Goal: Transaction & Acquisition: Book appointment/travel/reservation

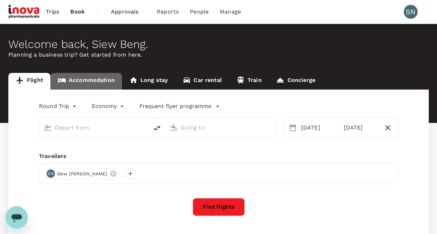
click at [89, 81] on link "Accommodation" at bounding box center [86, 81] width 72 height 17
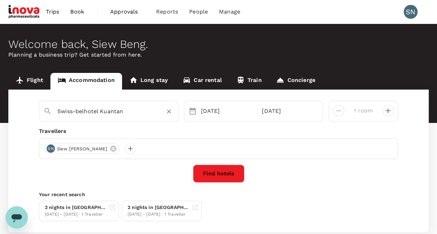
click at [170, 110] on icon "Clear" at bounding box center [169, 112] width 4 height 4
type input "Swiss-belhotel Kuantan"
click at [170, 110] on icon "Clear" at bounding box center [168, 111] width 7 height 7
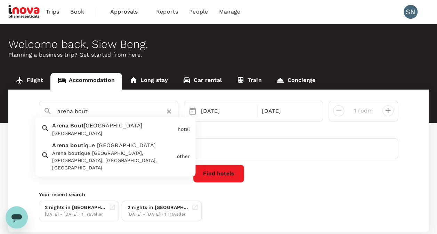
click at [139, 128] on span "[GEOGRAPHIC_DATA]" at bounding box center [113, 126] width 59 height 7
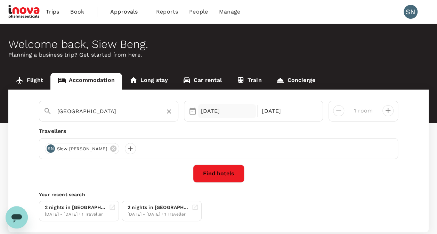
type input "[GEOGRAPHIC_DATA]"
click at [212, 110] on div "[DATE]" at bounding box center [227, 111] width 58 height 14
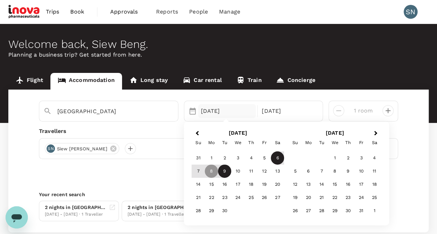
click at [280, 160] on div "6" at bounding box center [277, 158] width 13 height 13
click at [211, 171] on div "8" at bounding box center [211, 171] width 13 height 13
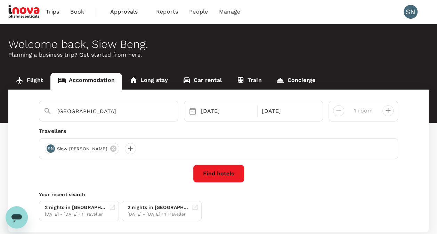
click at [210, 173] on button "Find hotels" at bounding box center [218, 174] width 51 height 18
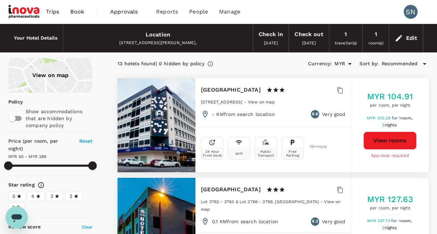
type input "288.91"
